Goal: Task Accomplishment & Management: Use online tool/utility

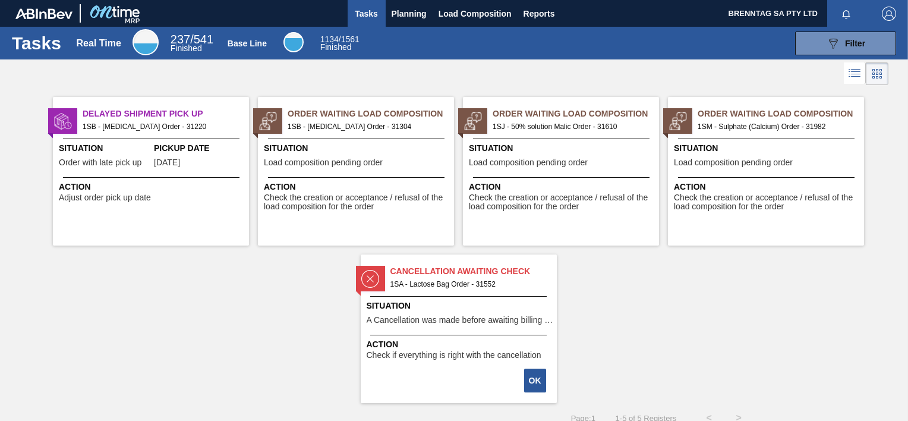
click at [807, 155] on div "Situation Load composition pending order" at bounding box center [767, 156] width 187 height 29
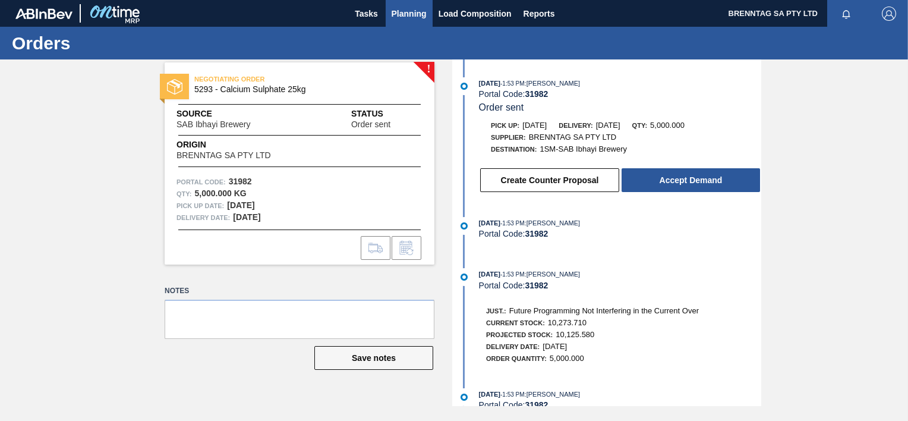
click at [401, 19] on span "Planning" at bounding box center [409, 14] width 35 height 14
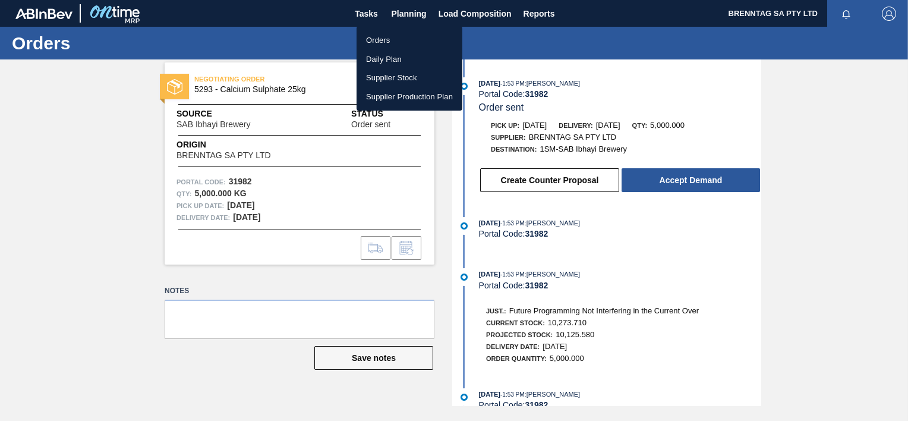
click at [385, 40] on li "Orders" at bounding box center [410, 40] width 106 height 19
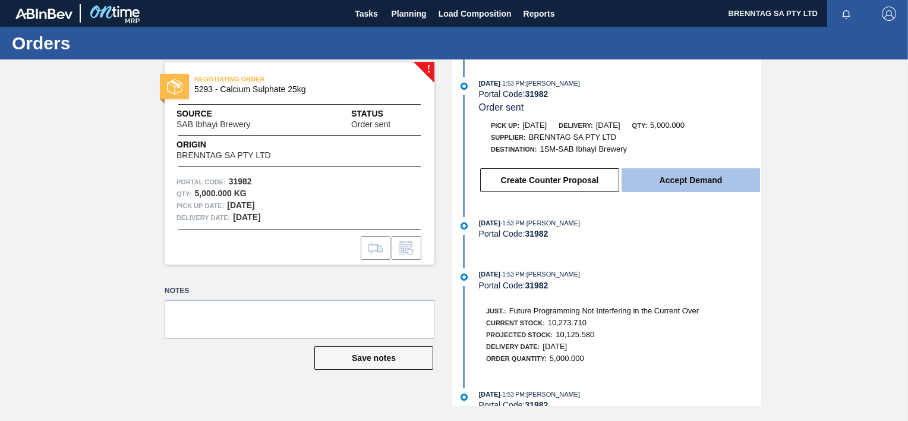
click at [660, 186] on button "Accept Demand" at bounding box center [691, 180] width 138 height 24
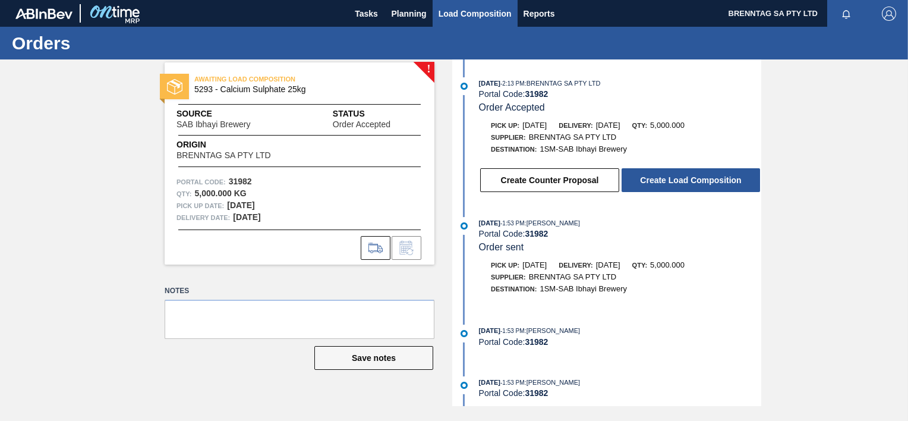
click at [454, 19] on span "Load Composition" at bounding box center [475, 14] width 73 height 14
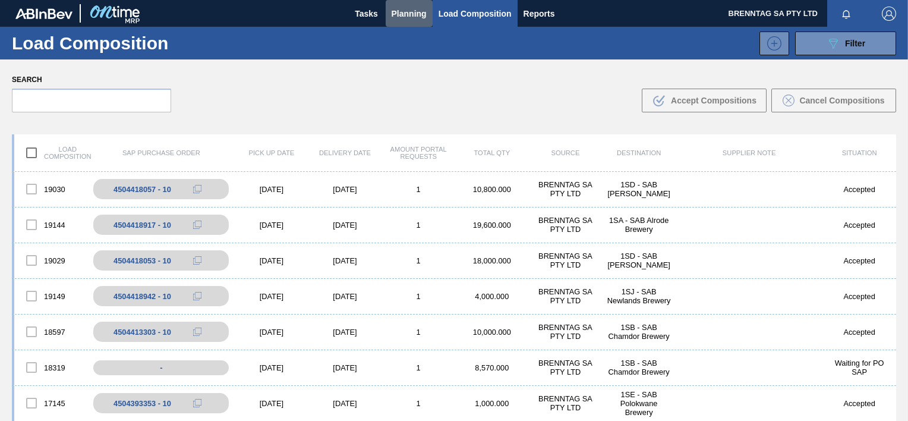
drag, startPoint x: 420, startPoint y: 14, endPoint x: 423, endPoint y: 33, distance: 19.3
click at [420, 14] on span "Planning" at bounding box center [409, 14] width 35 height 14
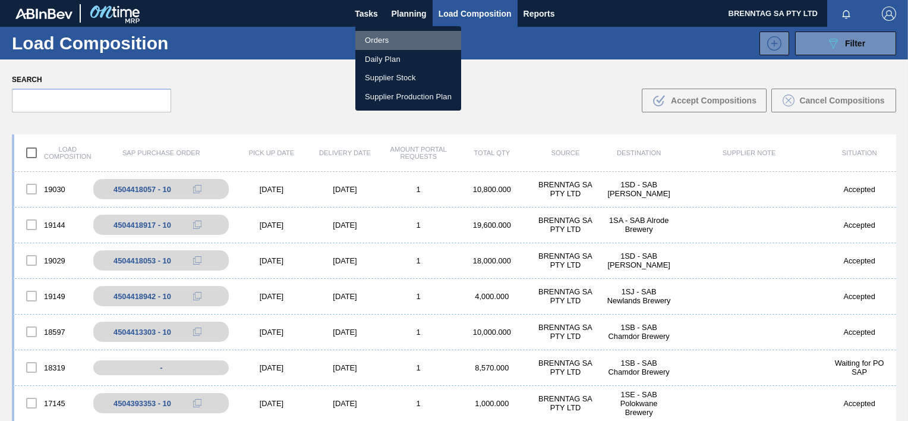
click at [380, 40] on li "Orders" at bounding box center [408, 40] width 106 height 19
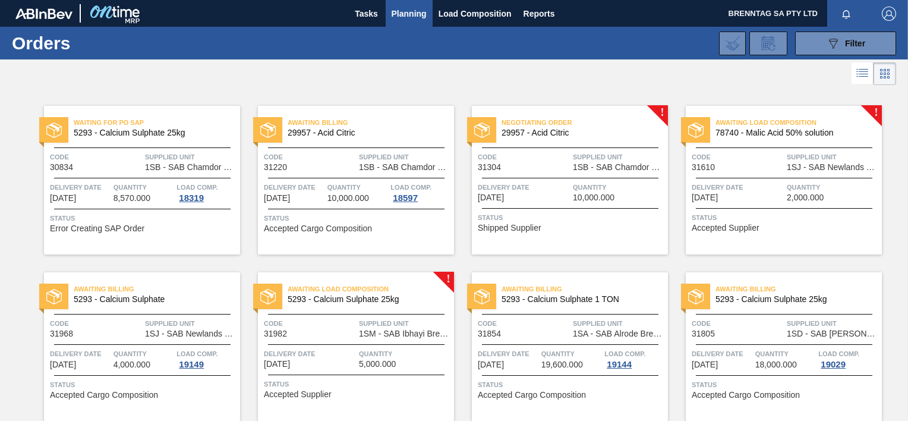
click at [405, 290] on span "Awaiting Load Composition" at bounding box center [371, 289] width 166 height 12
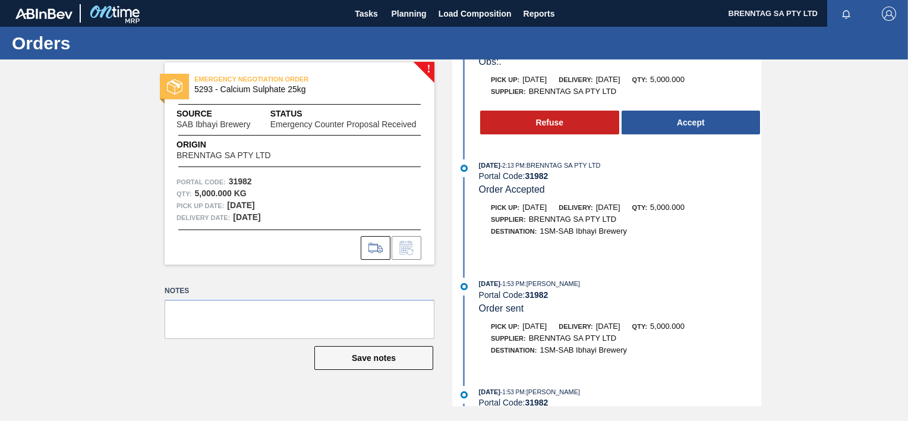
scroll to position [30, 0]
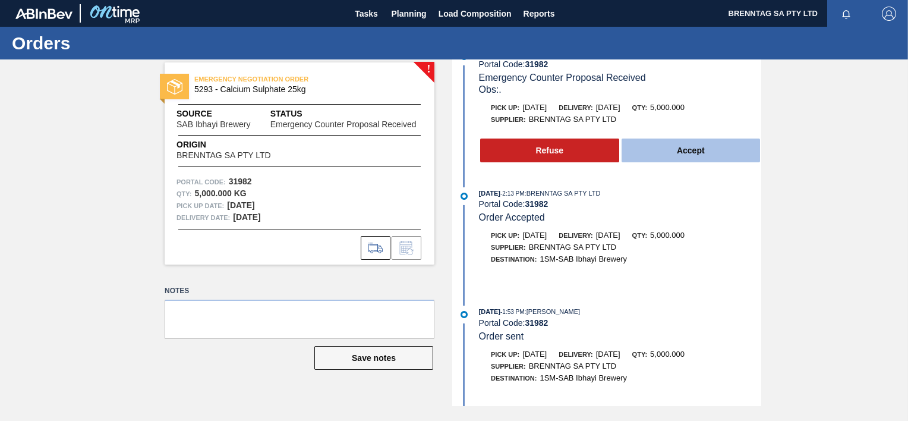
click at [692, 158] on button "Accept" at bounding box center [691, 150] width 139 height 24
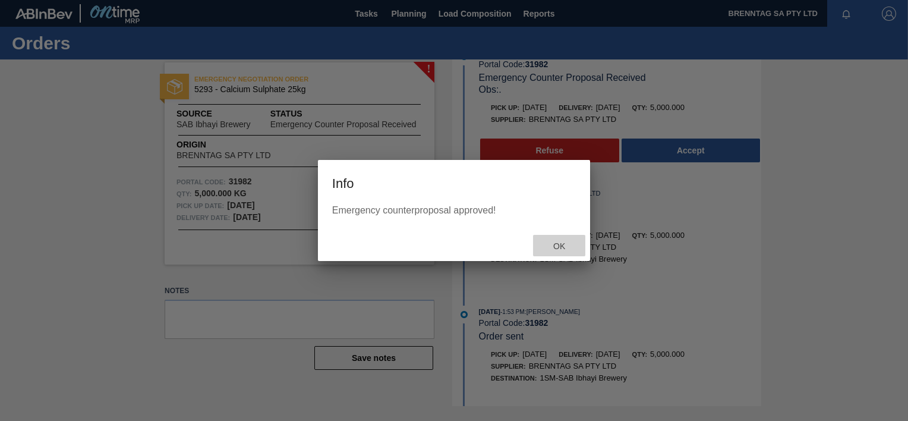
click at [560, 245] on span "Ok" at bounding box center [559, 246] width 31 height 10
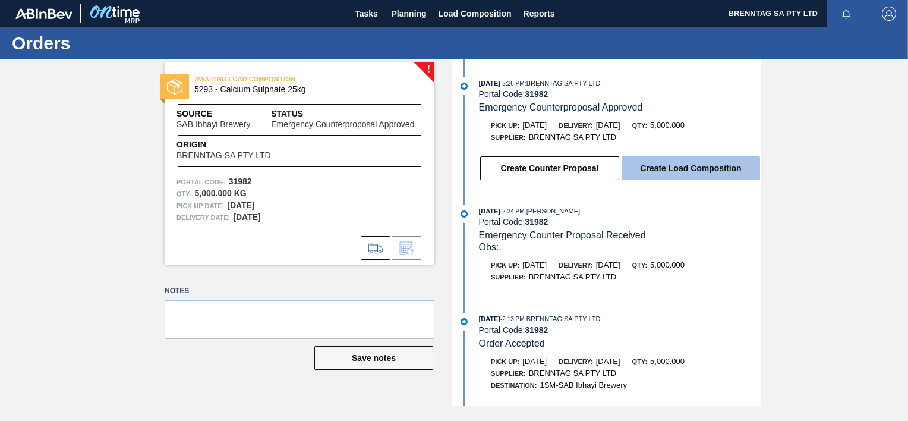
click at [668, 174] on button "Create Load Composition" at bounding box center [691, 168] width 138 height 24
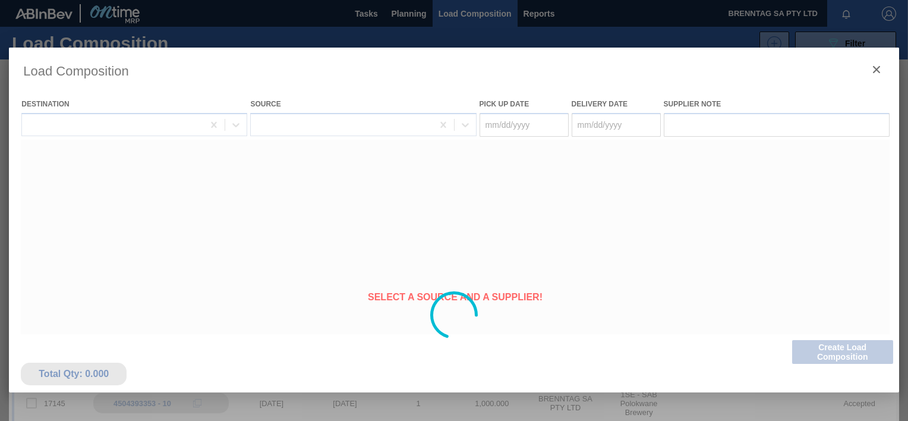
type Date "[DATE]"
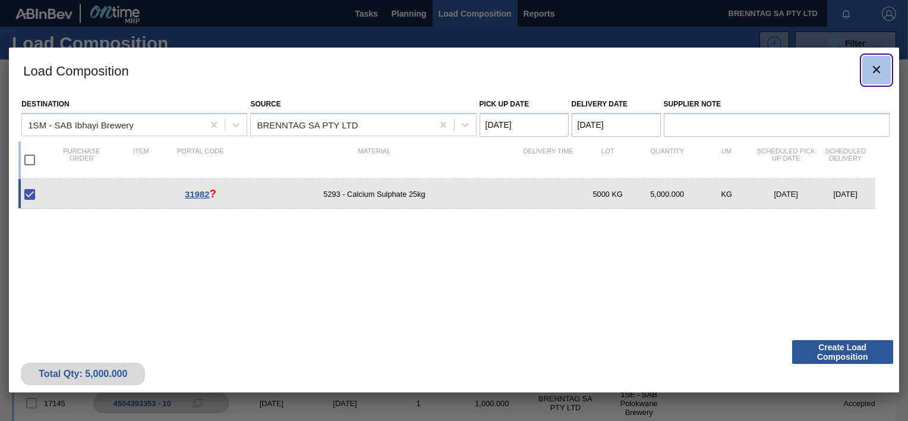
click at [875, 65] on icon "botão de ícone" at bounding box center [877, 69] width 14 height 14
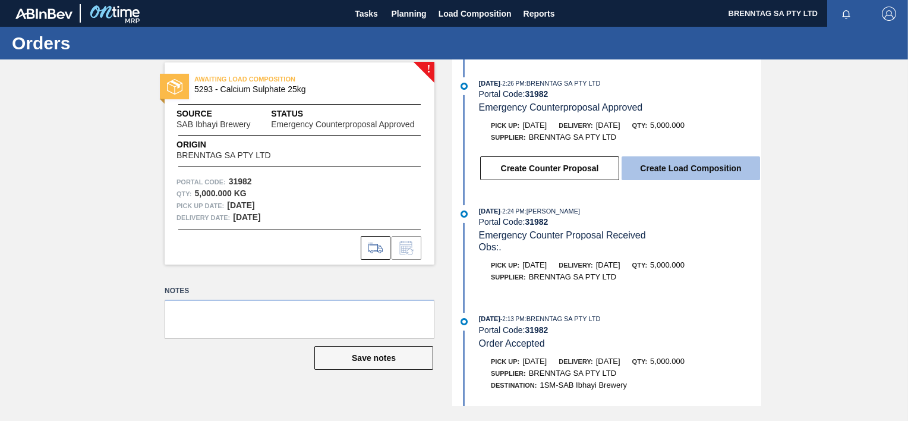
click at [698, 174] on button "Create Load Composition" at bounding box center [691, 168] width 138 height 24
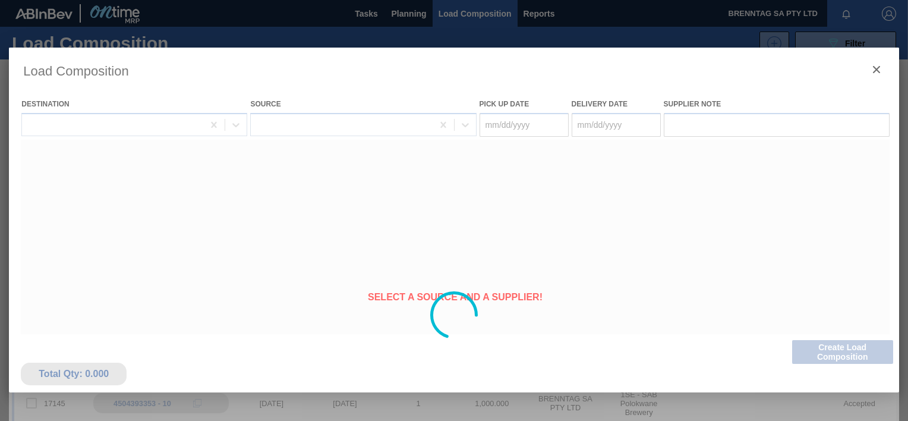
type Date "[DATE]"
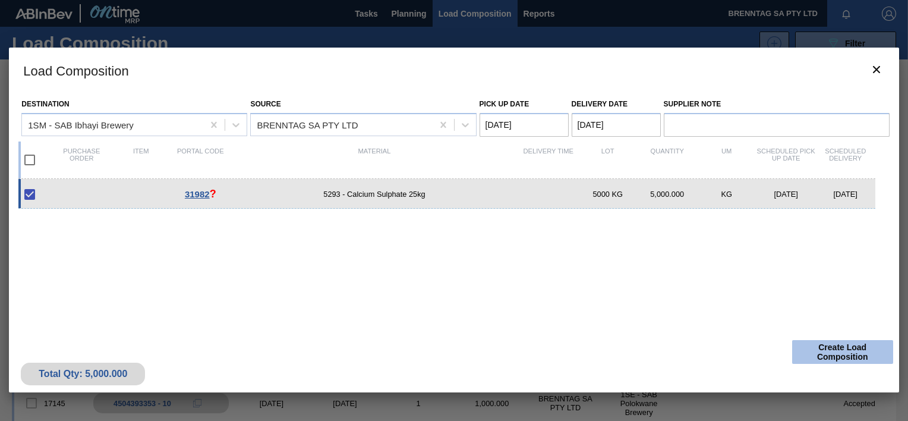
click at [832, 347] on button "Create Load Composition" at bounding box center [842, 352] width 101 height 24
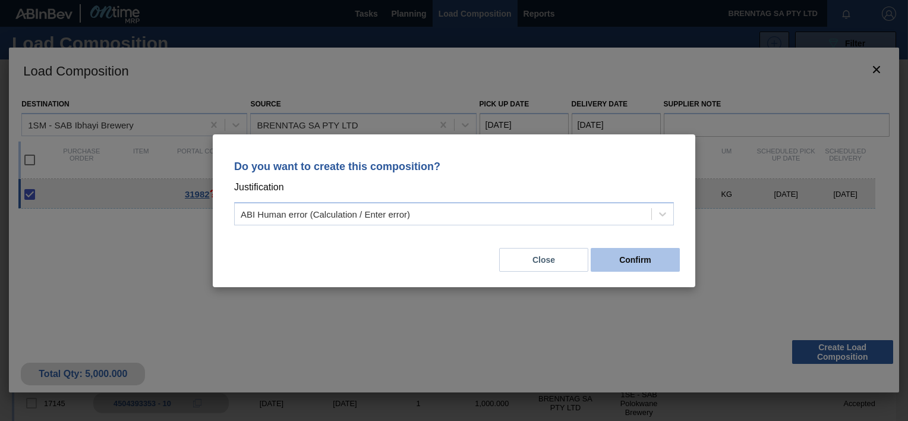
click at [632, 260] on button "Confirm" at bounding box center [635, 260] width 89 height 24
